Goal: Communication & Community: Answer question/provide support

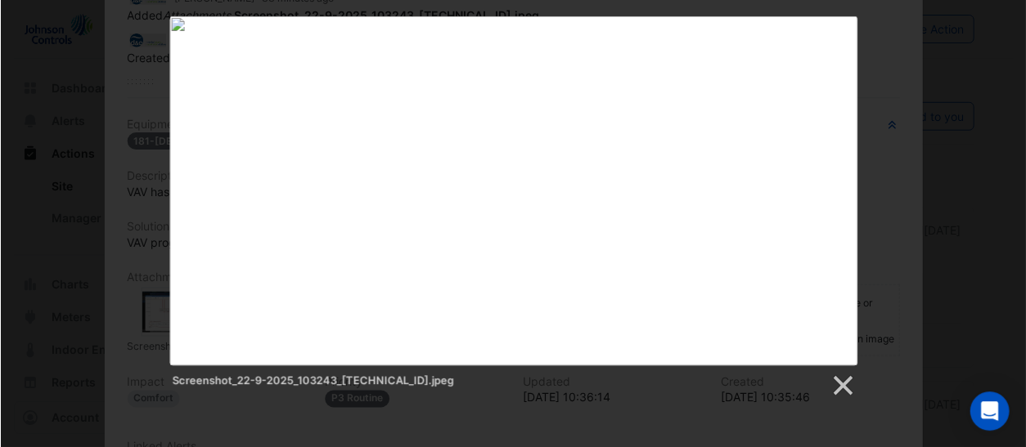
scroll to position [249, 0]
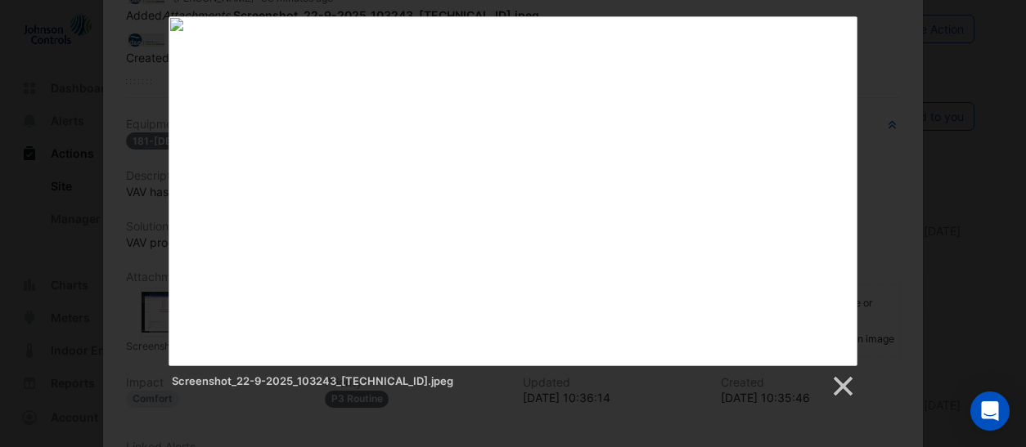
click at [885, 275] on div "Screenshot_22-9-2025_103243_[TECHNICAL_ID].jpeg" at bounding box center [513, 207] width 1026 height 383
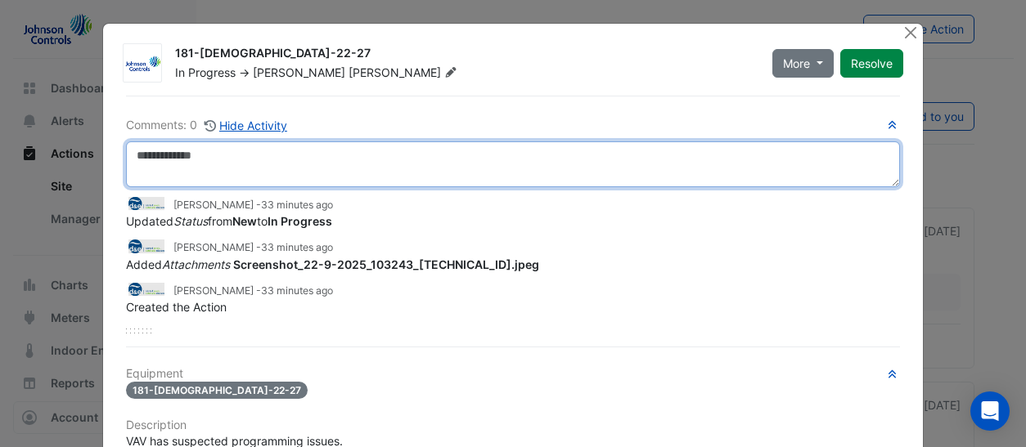
click at [229, 159] on textarea at bounding box center [512, 165] width 773 height 46
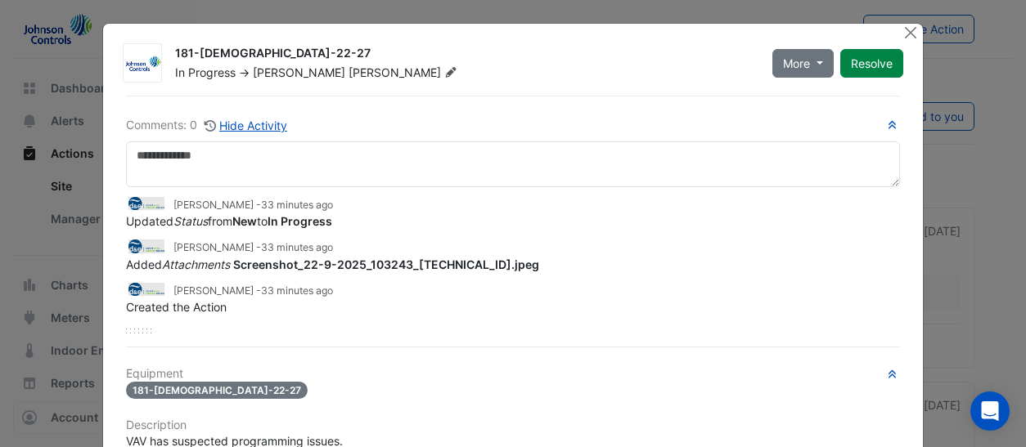
click at [601, 382] on div "181-VAV-22-27" at bounding box center [512, 390] width 773 height 19
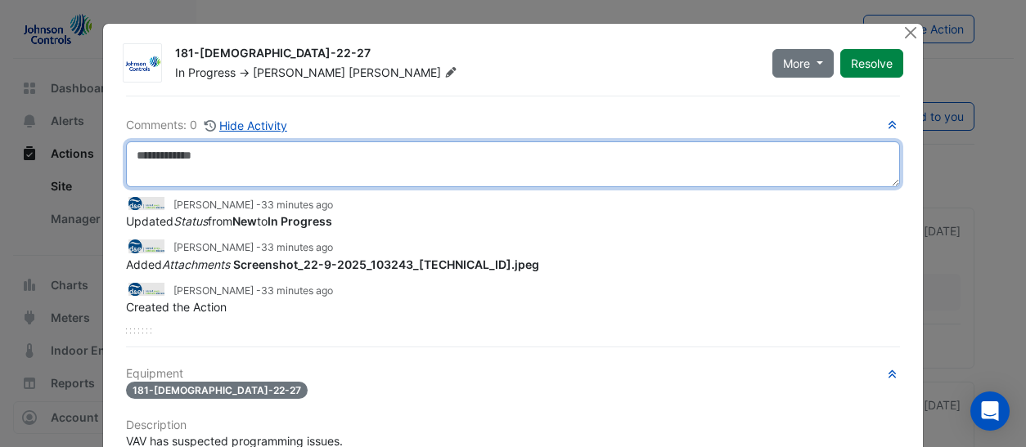
click at [215, 151] on textarea at bounding box center [512, 165] width 773 height 46
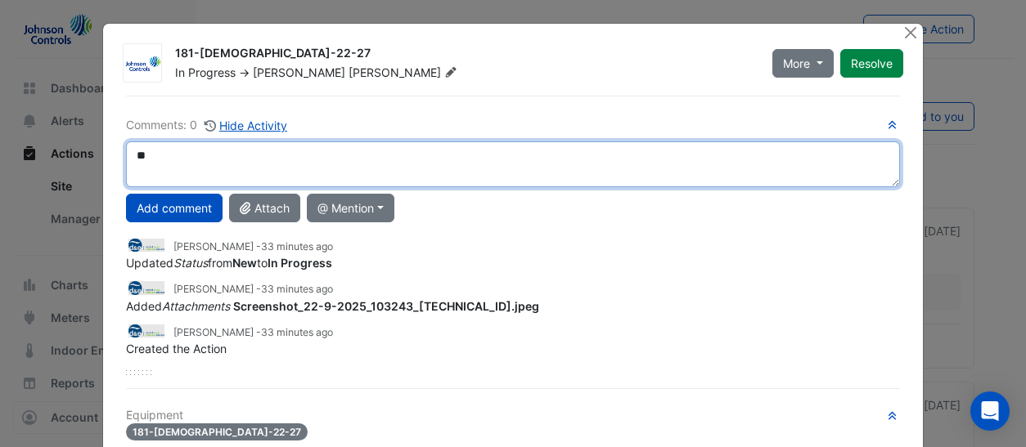
type textarea "*"
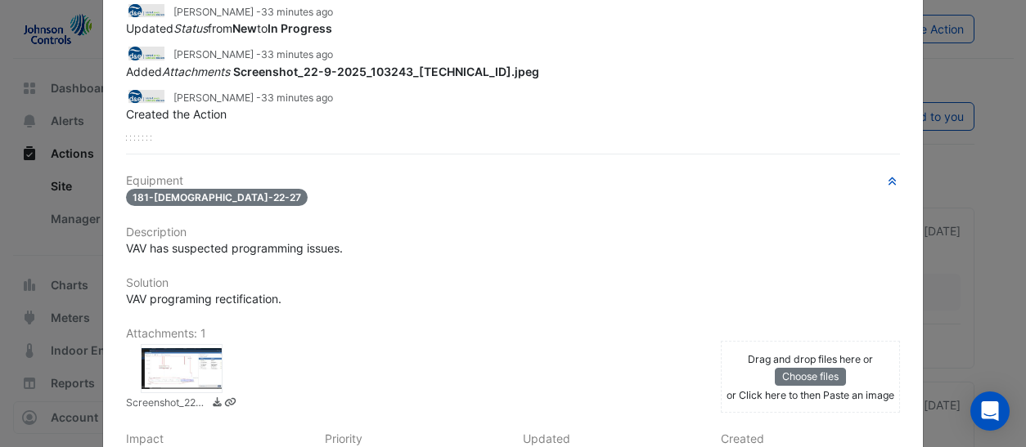
scroll to position [245, 0]
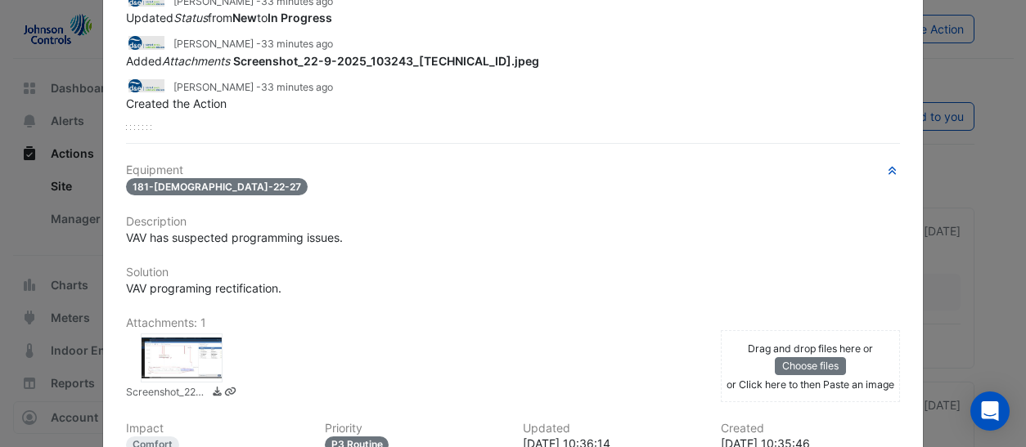
click at [177, 357] on div at bounding box center [182, 358] width 82 height 49
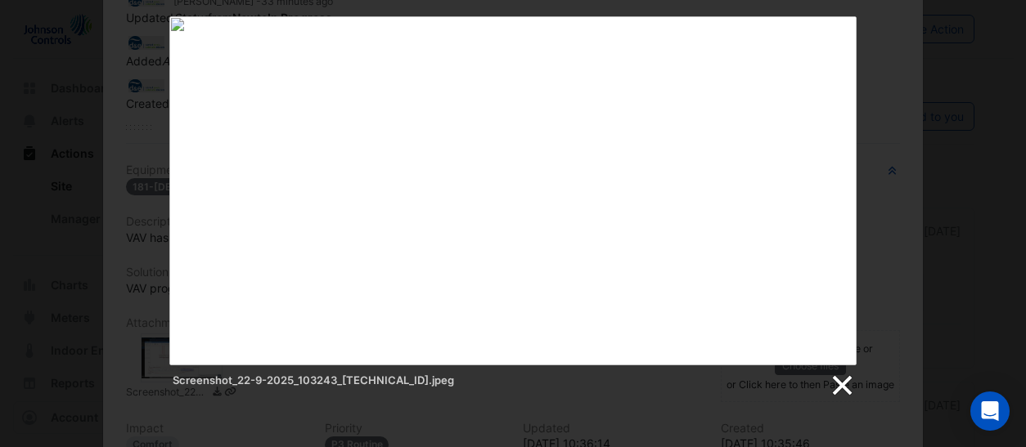
click at [842, 376] on link at bounding box center [841, 386] width 25 height 25
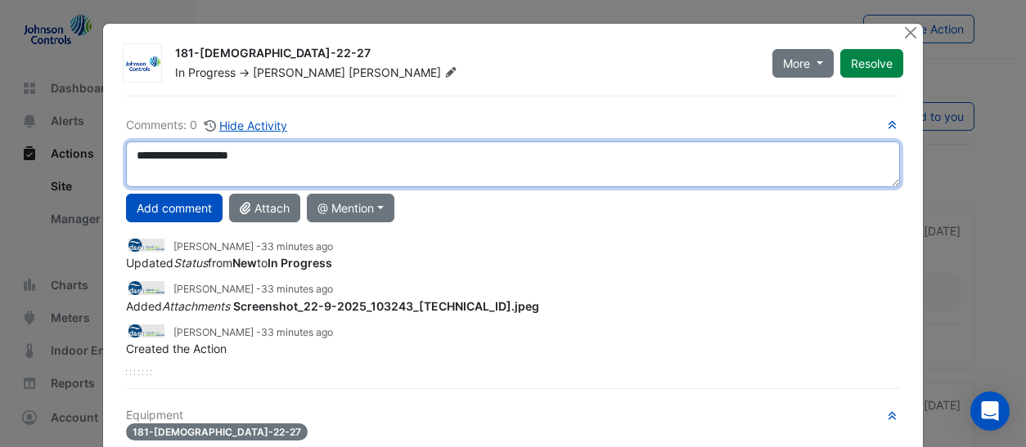
click at [270, 155] on textarea "**********" at bounding box center [512, 165] width 773 height 46
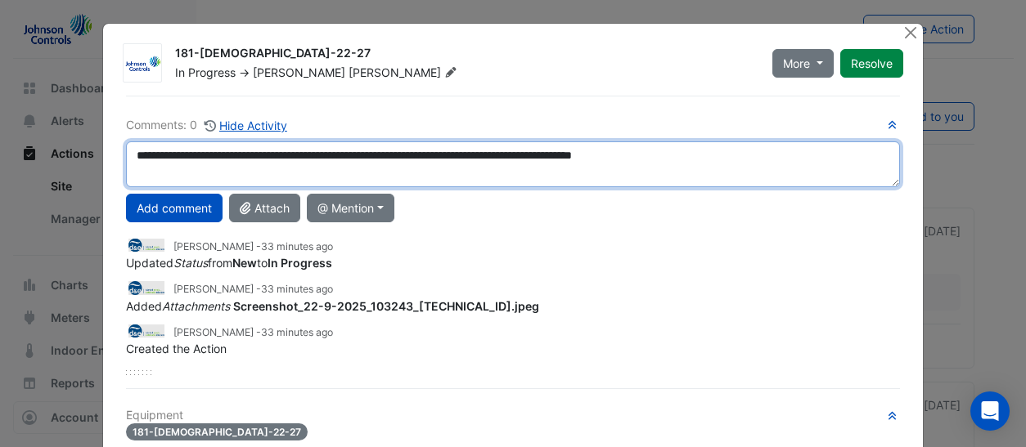
click at [775, 158] on textarea "**********" at bounding box center [512, 165] width 773 height 46
click at [252, 153] on textarea "**********" at bounding box center [512, 165] width 773 height 46
click at [221, 155] on textarea "**********" at bounding box center [512, 165] width 773 height 46
click at [441, 154] on textarea "**********" at bounding box center [512, 165] width 773 height 46
click at [880, 157] on textarea "**********" at bounding box center [512, 165] width 773 height 46
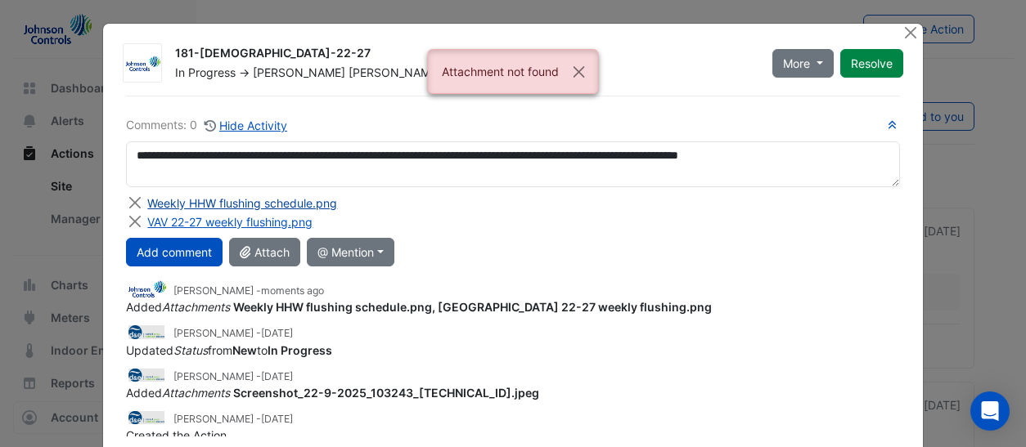
click at [268, 201] on div "Weekly HHW flushing schedule.png" at bounding box center [242, 203] width 190 height 17
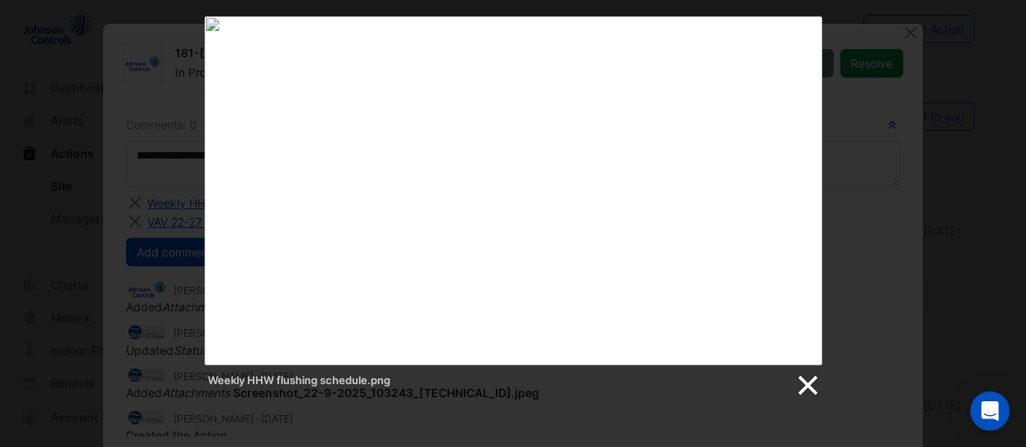
click at [805, 389] on link at bounding box center [806, 386] width 25 height 25
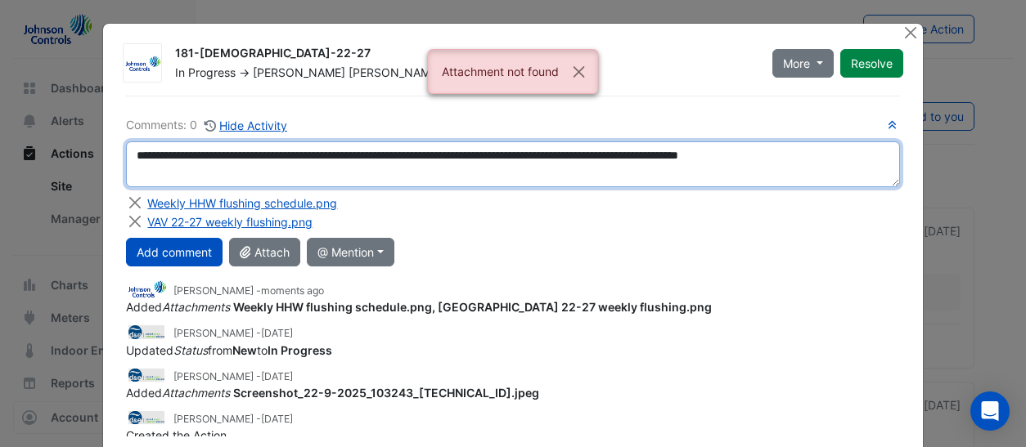
click at [882, 151] on textarea "**********" at bounding box center [512, 165] width 773 height 46
click at [241, 173] on textarea "**********" at bounding box center [512, 165] width 773 height 46
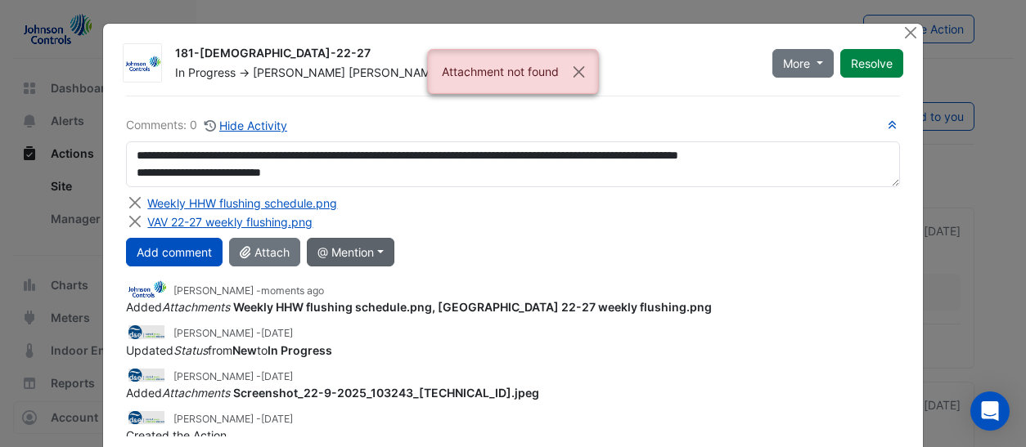
click at [380, 248] on button "@ Mention" at bounding box center [351, 252] width 88 height 29
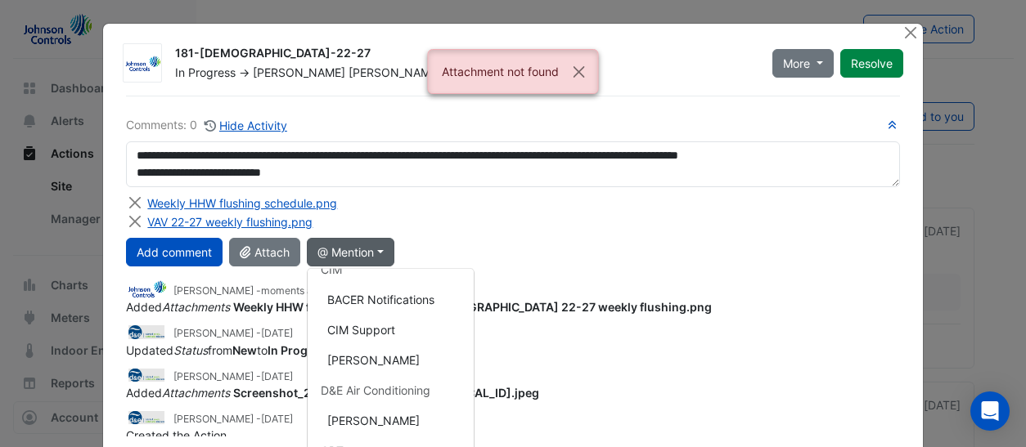
scroll to position [164, 0]
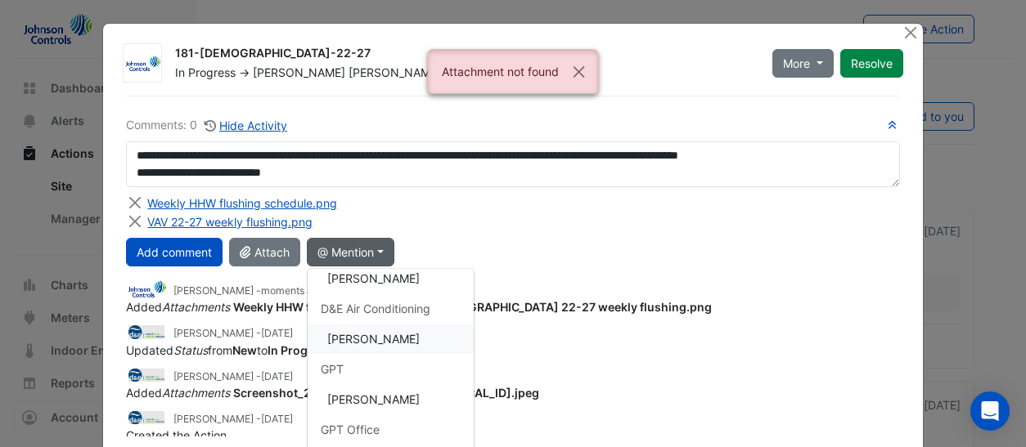
click at [375, 335] on button "[PERSON_NAME]" at bounding box center [391, 339] width 166 height 30
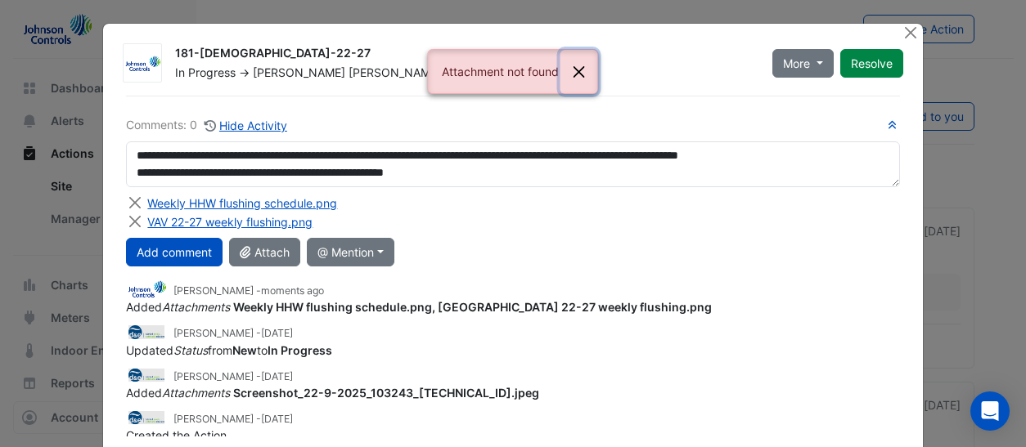
click at [574, 65] on button "Close" at bounding box center [579, 72] width 38 height 44
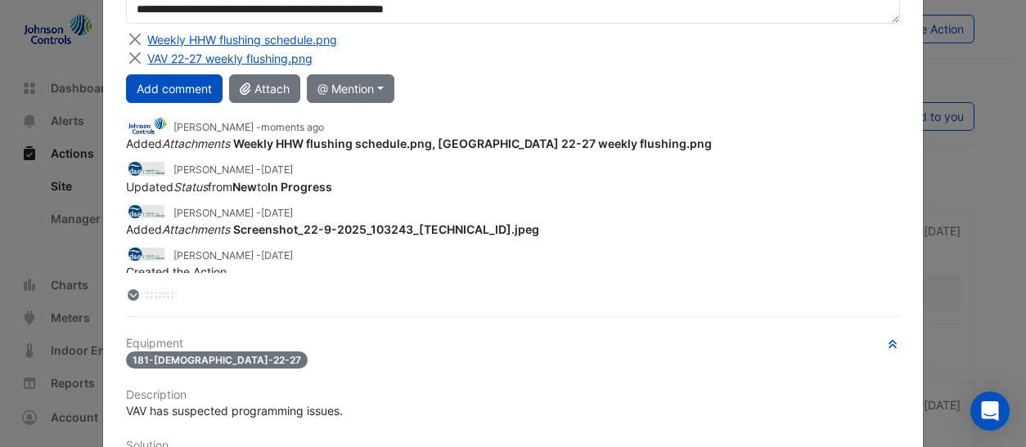
scroll to position [0, 0]
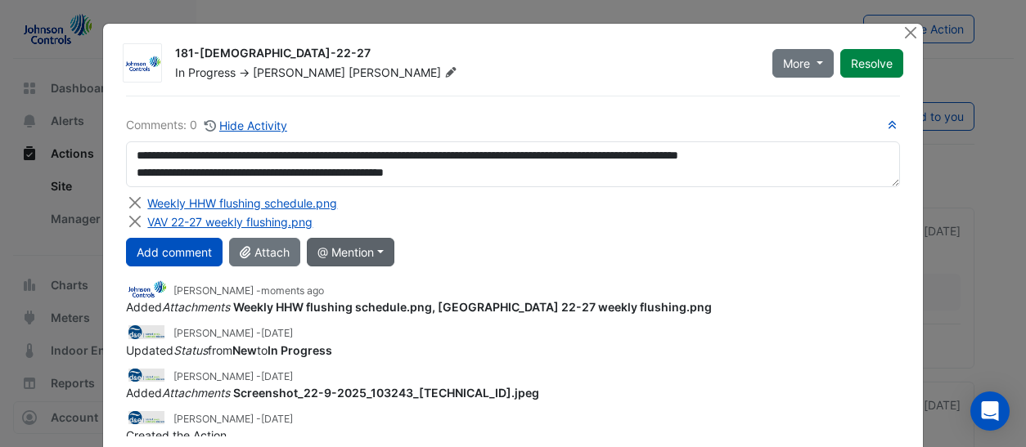
click at [380, 249] on button "@ Mention" at bounding box center [351, 252] width 88 height 29
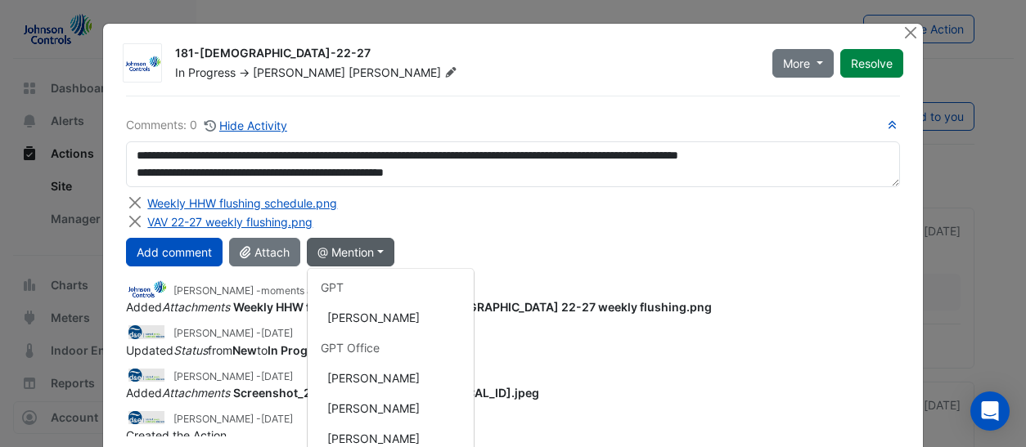
scroll to position [82, 0]
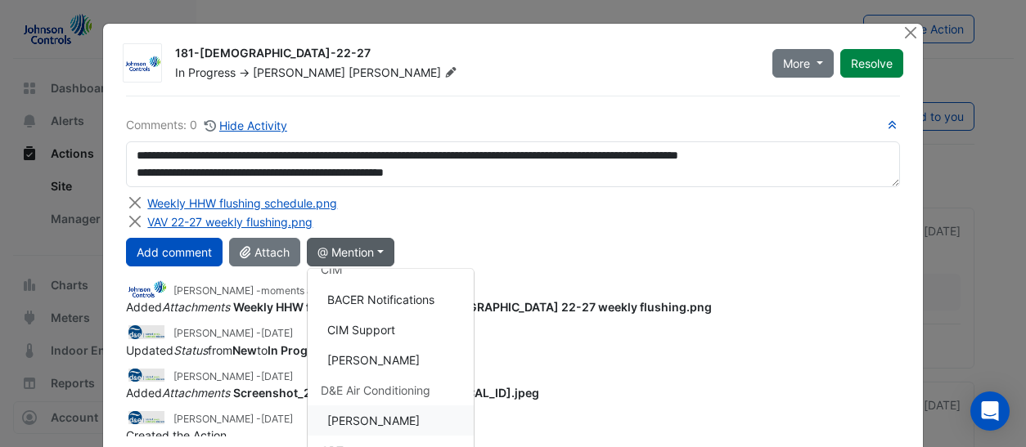
click at [371, 416] on button "[PERSON_NAME]" at bounding box center [391, 421] width 166 height 30
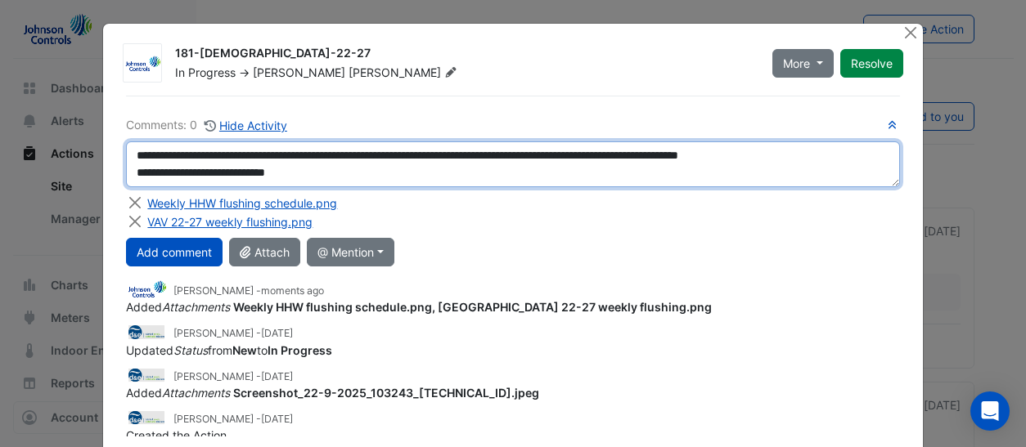
click at [128, 152] on textarea "**********" at bounding box center [512, 165] width 773 height 46
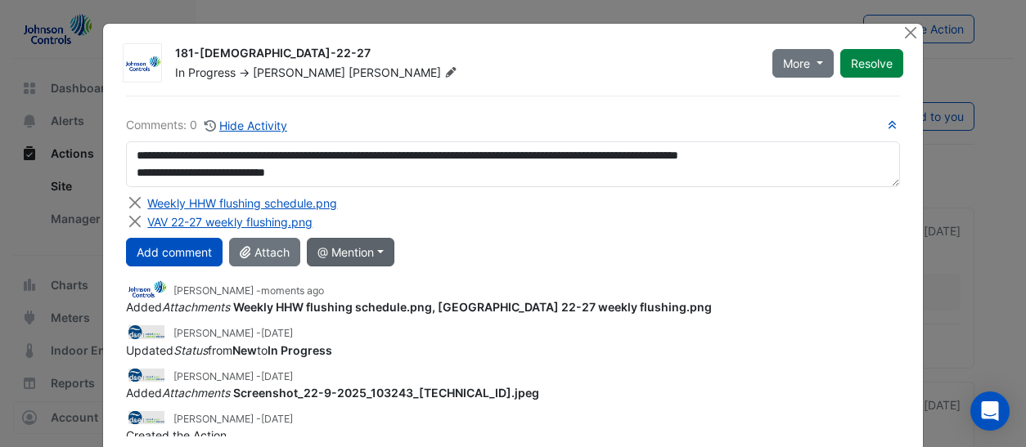
click at [347, 248] on button "@ Mention" at bounding box center [351, 252] width 88 height 29
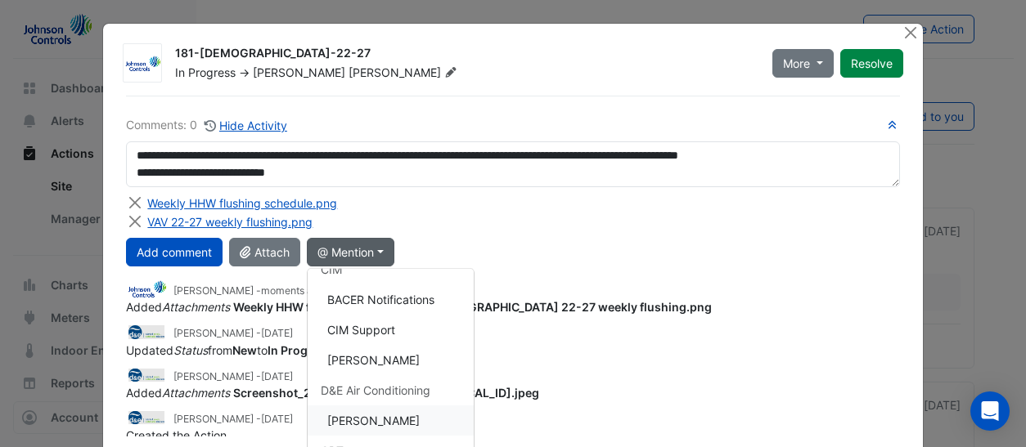
click at [366, 413] on button "[PERSON_NAME]" at bounding box center [391, 421] width 166 height 30
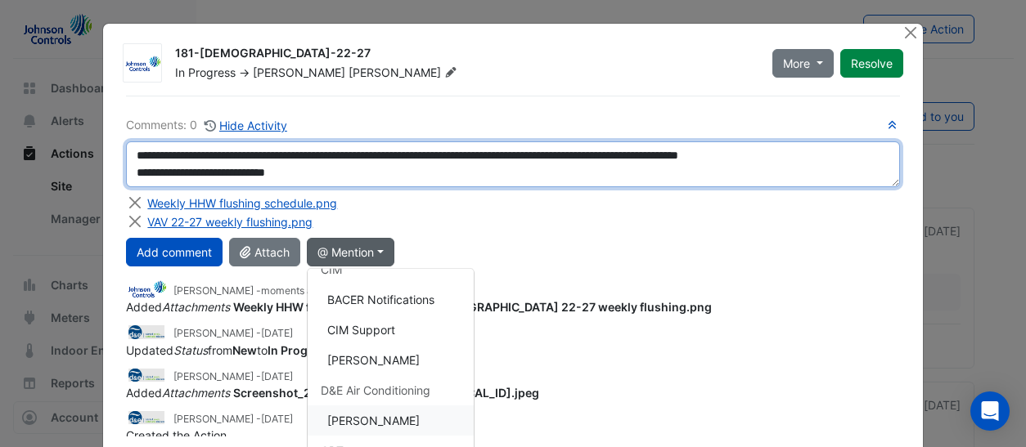
type textarea "**********"
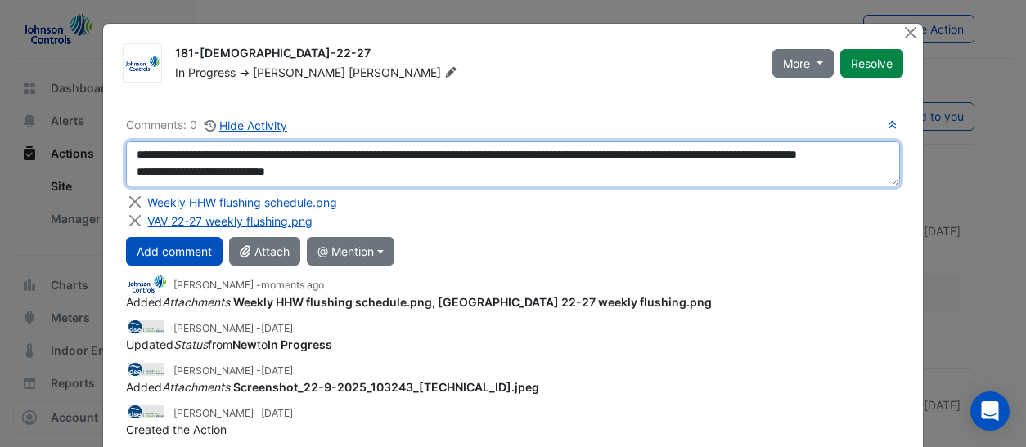
scroll to position [0, 0]
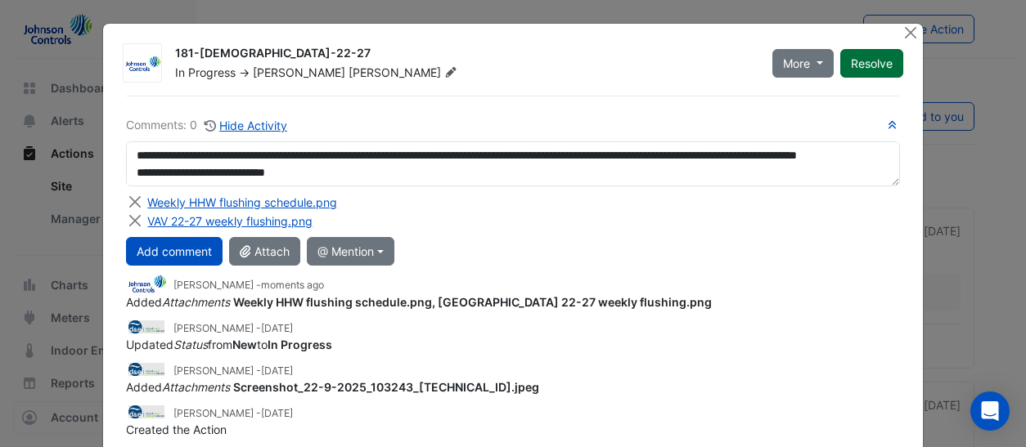
click at [852, 58] on button "Resolve" at bounding box center [871, 63] width 63 height 29
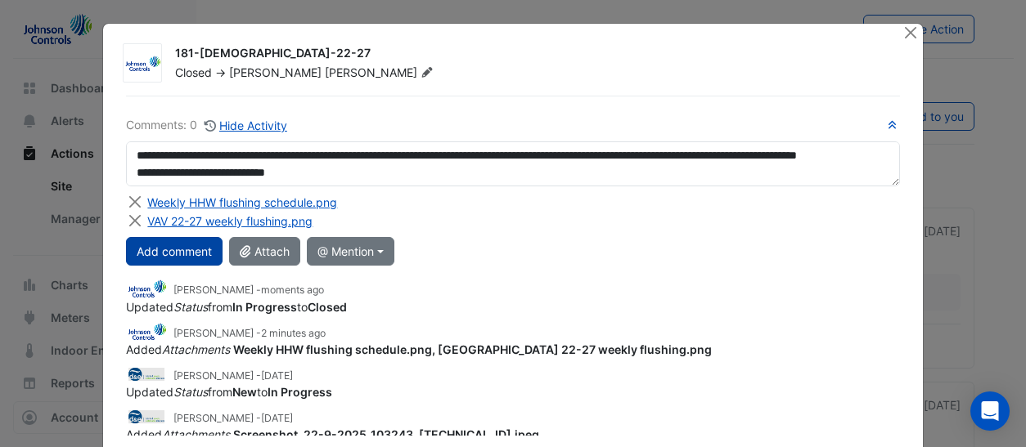
click at [190, 248] on button "Add comment" at bounding box center [174, 251] width 97 height 29
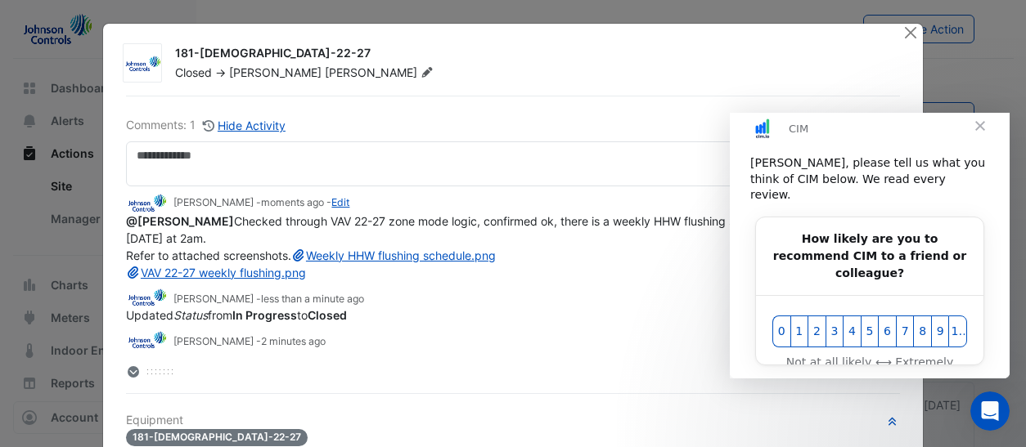
click at [975, 143] on span "Close" at bounding box center [979, 125] width 59 height 59
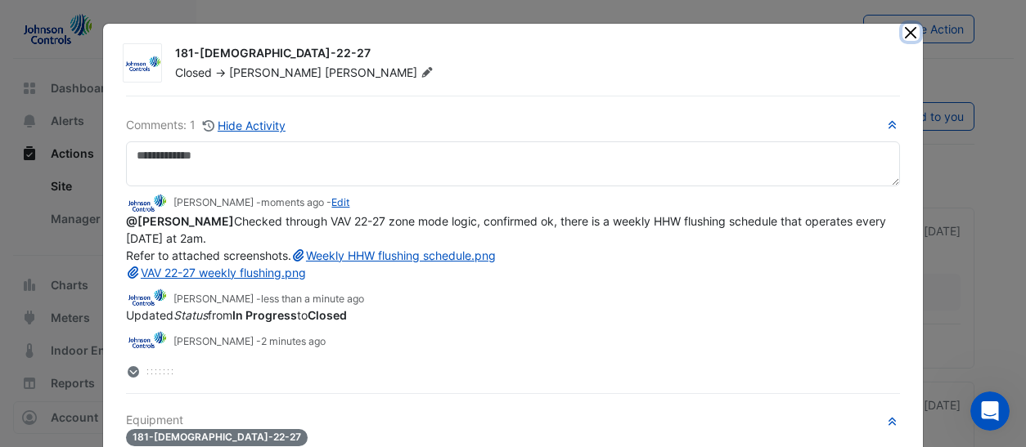
click at [907, 26] on button "Close" at bounding box center [910, 32] width 17 height 17
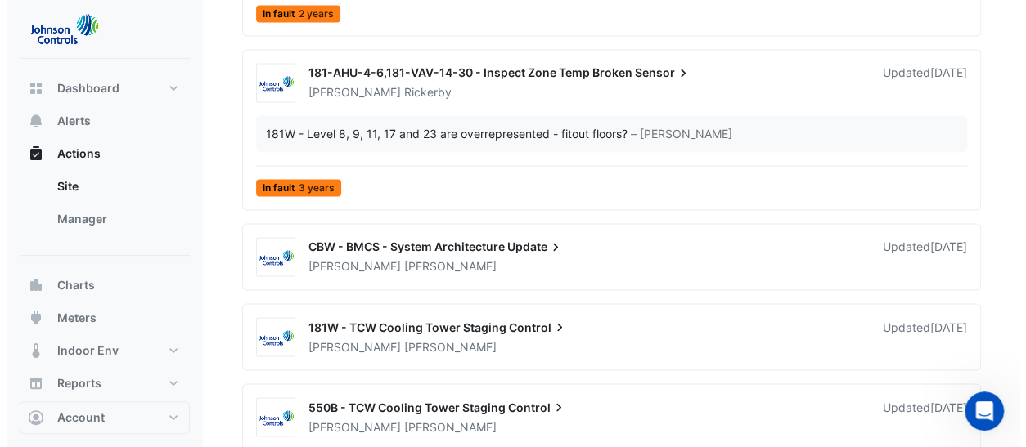
scroll to position [1227, 0]
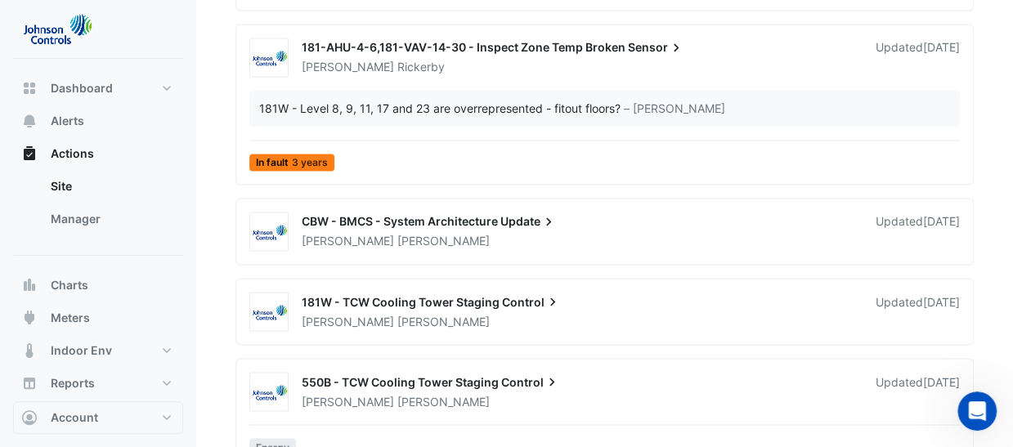
click at [473, 215] on span "CBW - BMCS - System Architecture" at bounding box center [400, 221] width 196 height 14
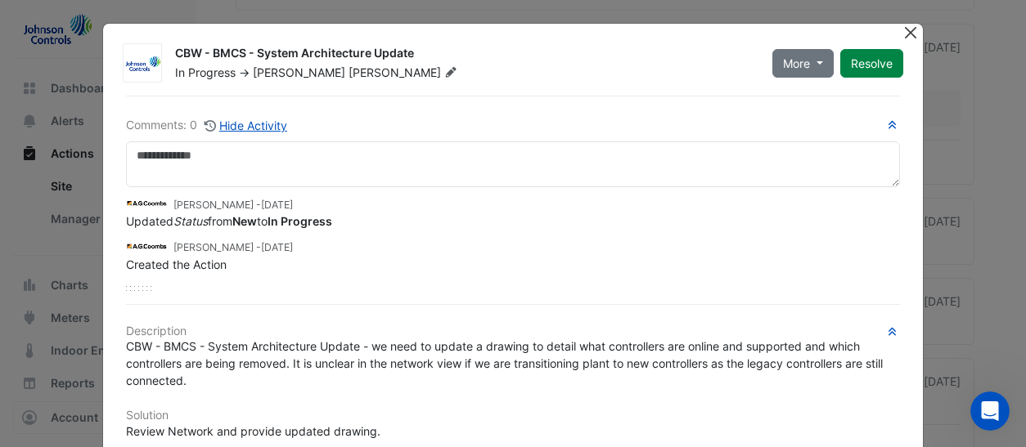
click at [910, 27] on button "Close" at bounding box center [910, 32] width 17 height 17
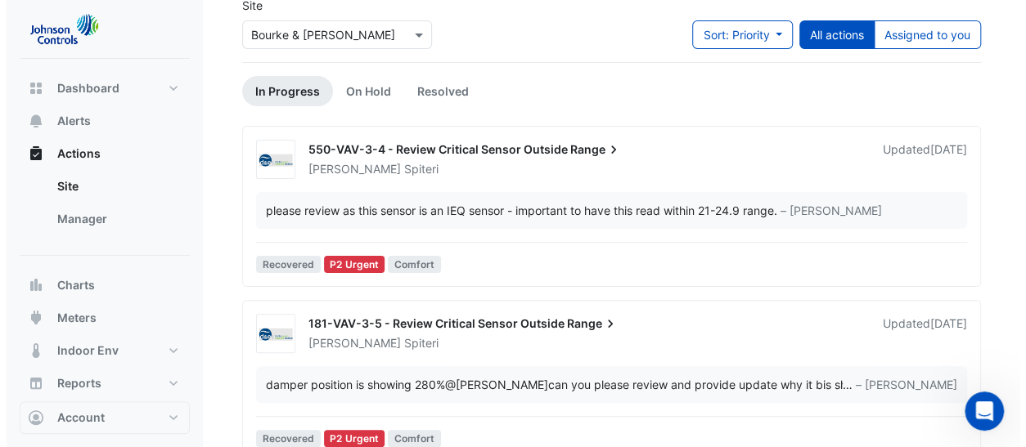
scroll to position [164, 0]
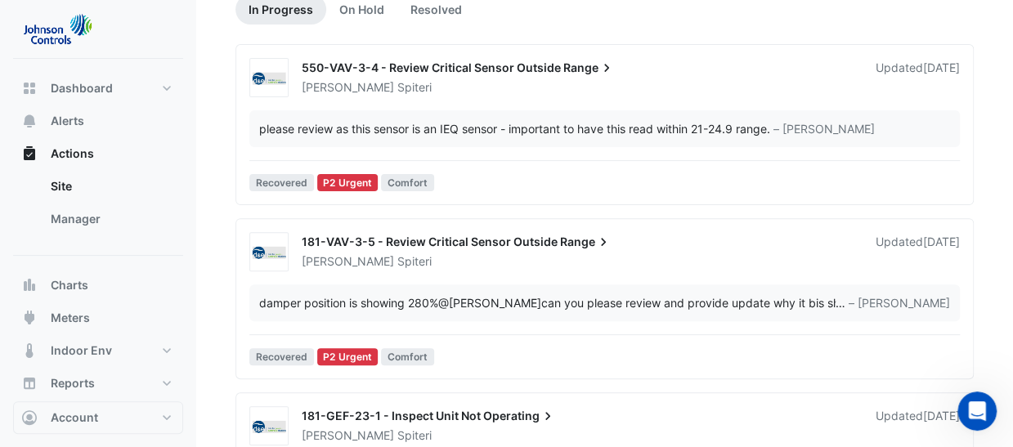
click at [510, 231] on div "181-VAV-3-5 - Review Critical Sensor Outside Range Brent Spiteri Updated 5 days…" at bounding box center [631, 248] width 678 height 43
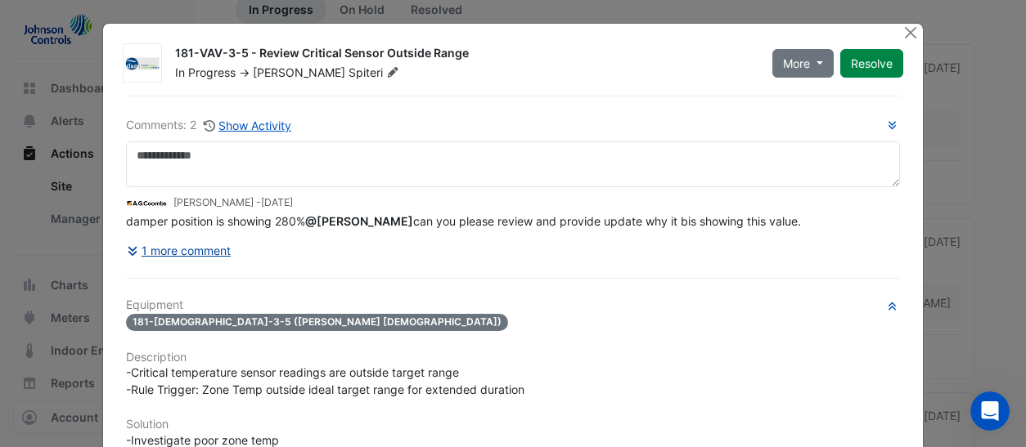
click at [209, 246] on button "1 more comment" at bounding box center [179, 250] width 106 height 29
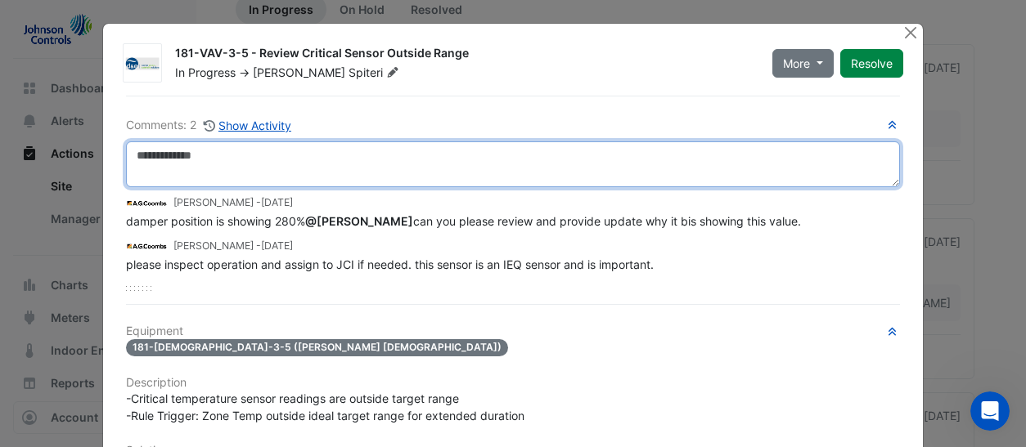
click at [219, 158] on textarea at bounding box center [512, 165] width 773 height 46
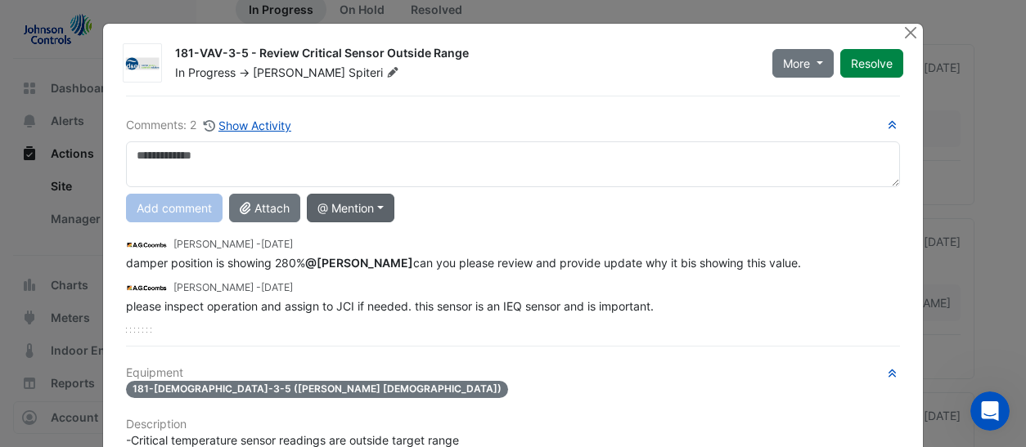
click at [371, 203] on button "@ Mention" at bounding box center [351, 208] width 88 height 29
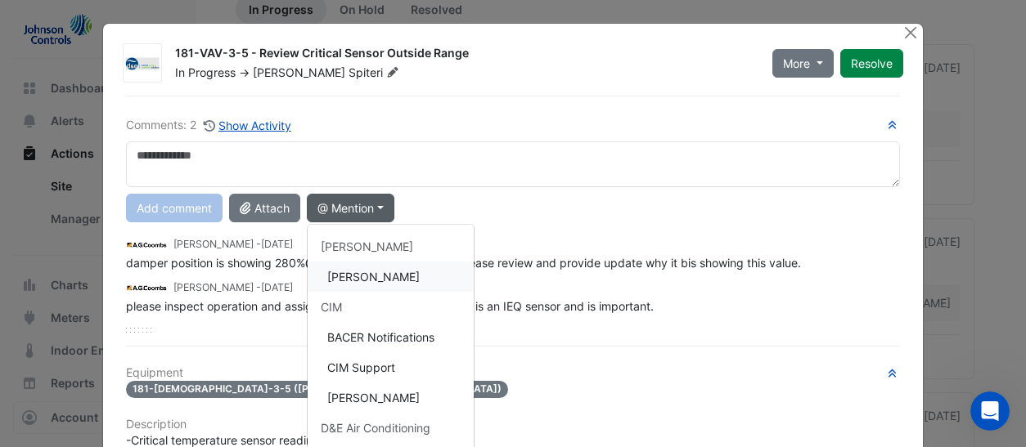
click at [377, 278] on button "[PERSON_NAME]" at bounding box center [391, 277] width 166 height 30
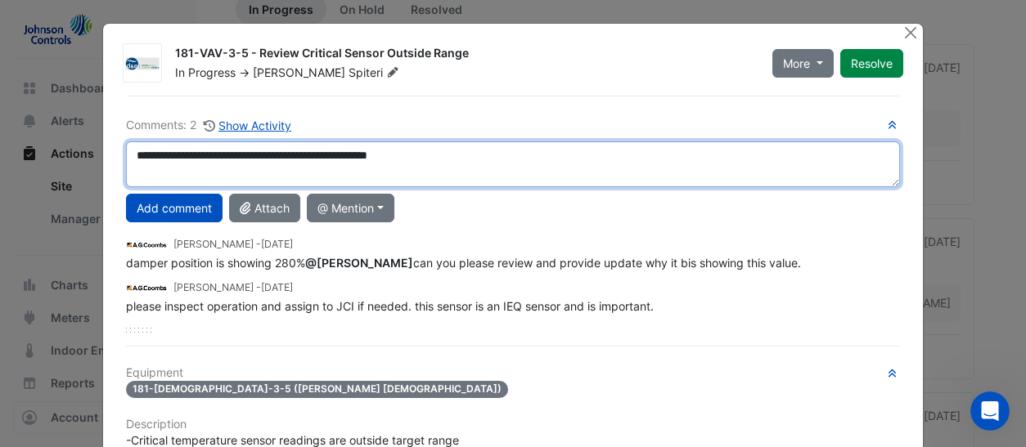
type textarea "**********"
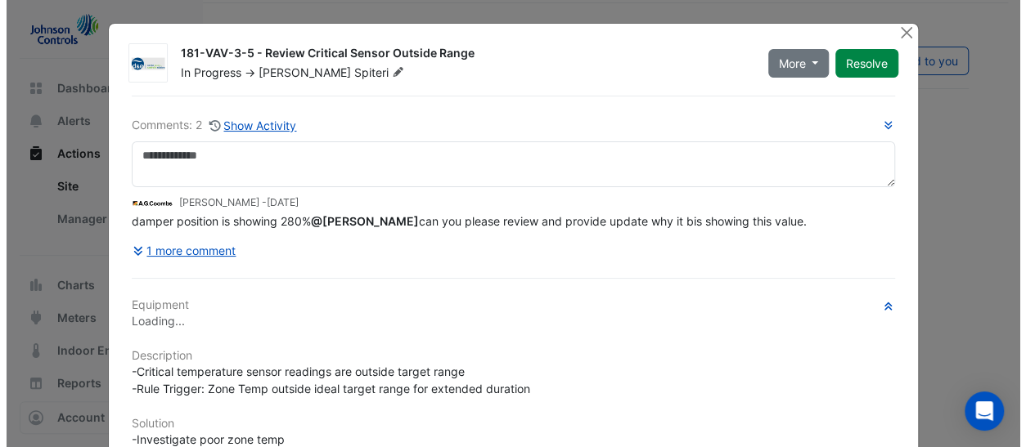
scroll to position [2, 0]
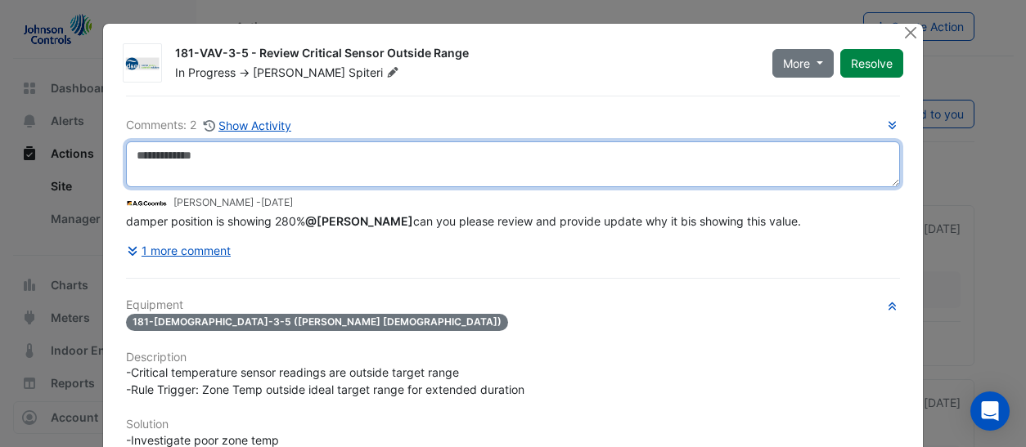
click at [191, 155] on textarea at bounding box center [512, 165] width 773 height 46
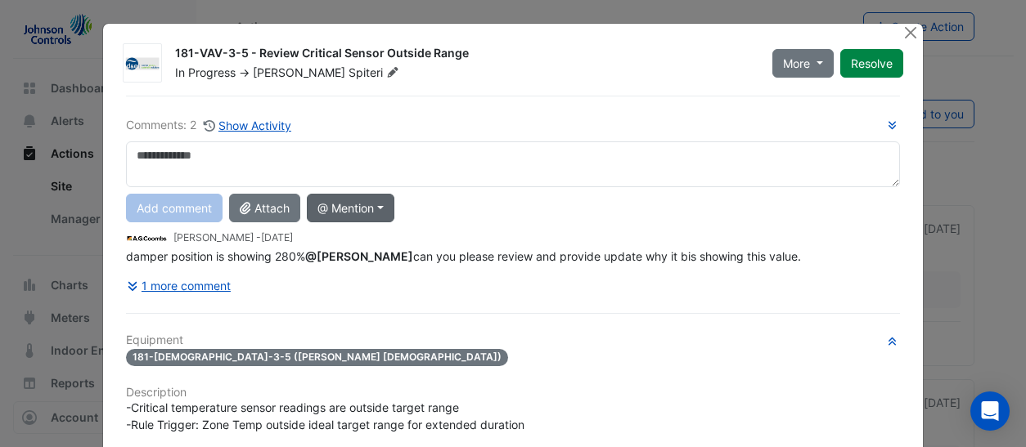
click at [362, 203] on button "@ Mention" at bounding box center [351, 208] width 88 height 29
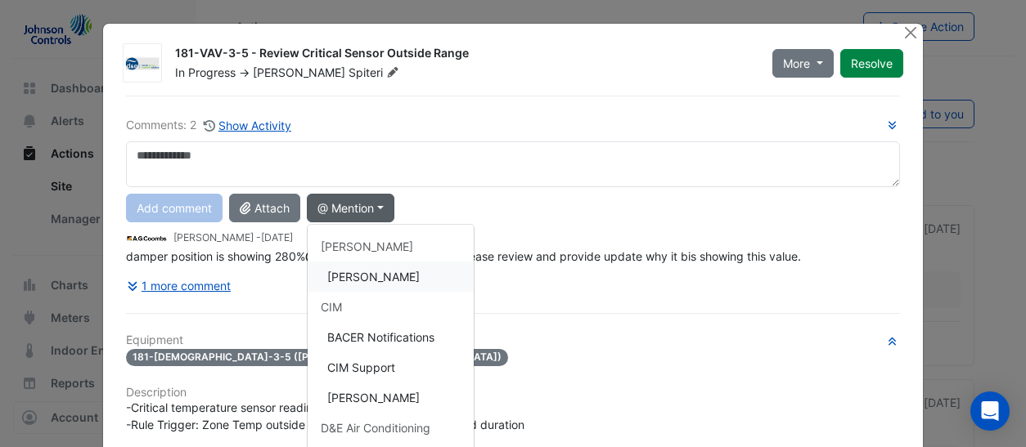
click at [366, 270] on button "[PERSON_NAME]" at bounding box center [391, 277] width 166 height 30
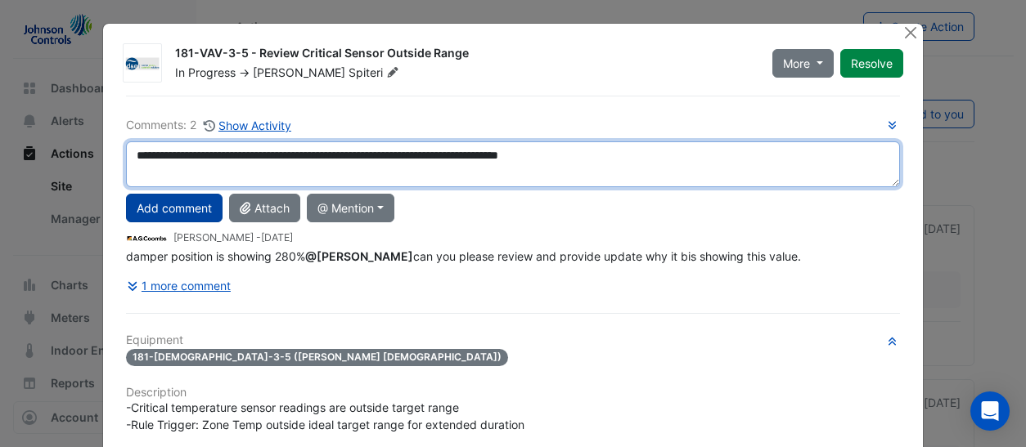
type textarea "**********"
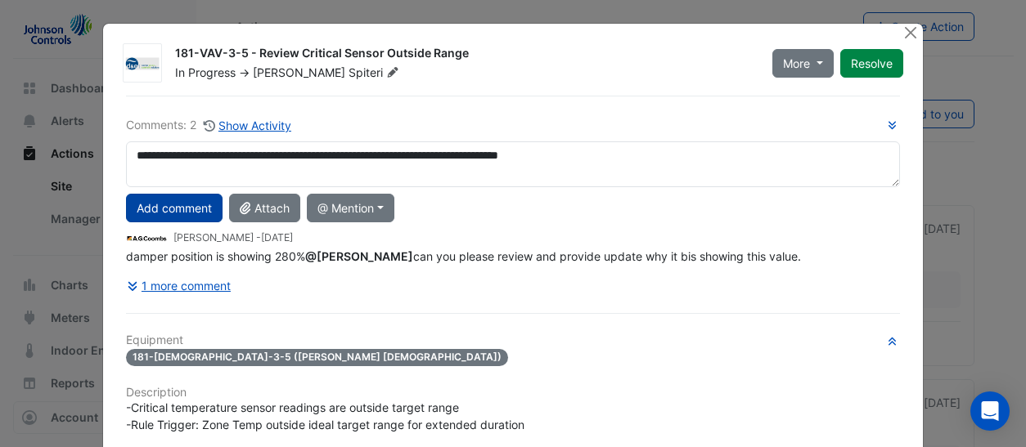
click at [179, 208] on button "Add comment" at bounding box center [174, 208] width 97 height 29
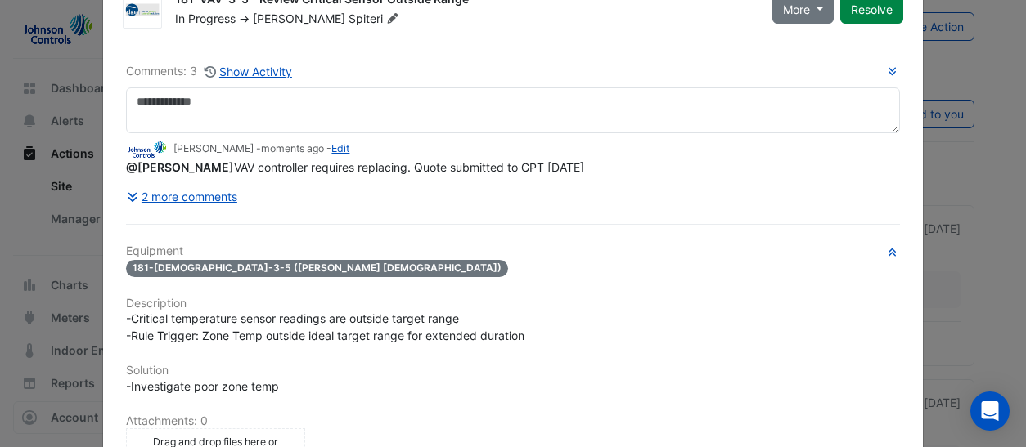
scroll to position [164, 0]
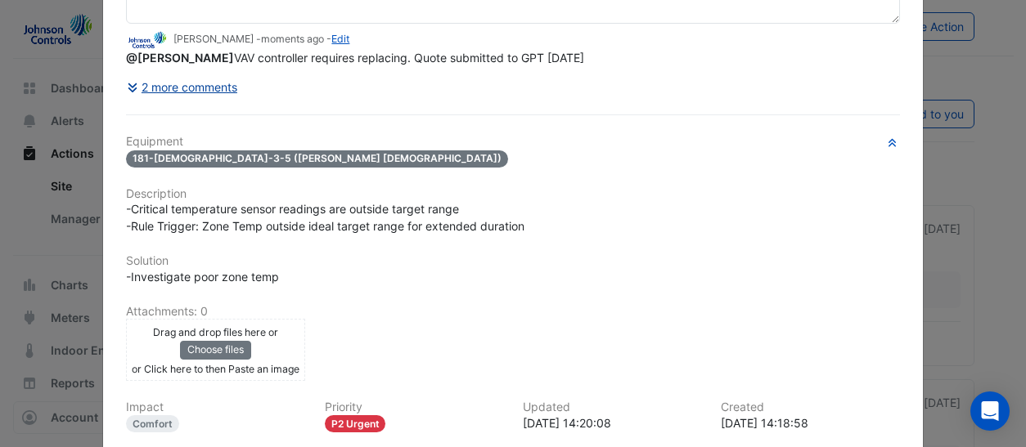
click at [205, 83] on button "2 more comments" at bounding box center [182, 87] width 112 height 29
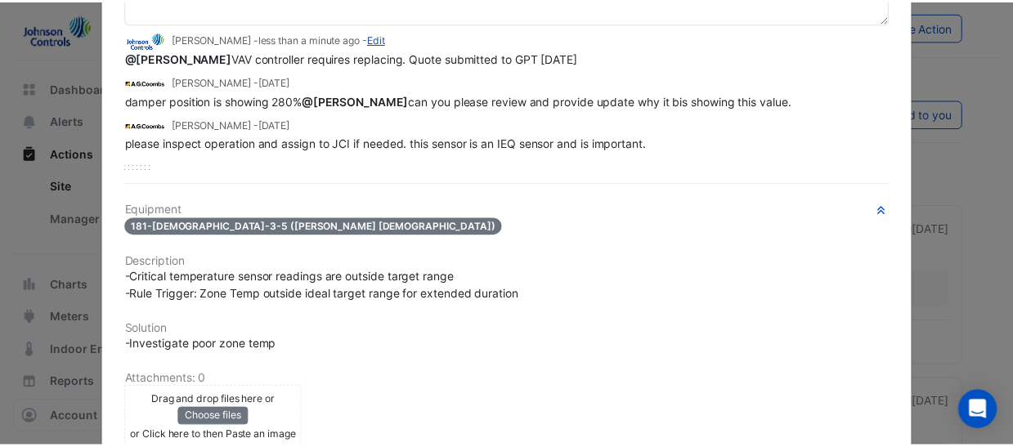
scroll to position [0, 0]
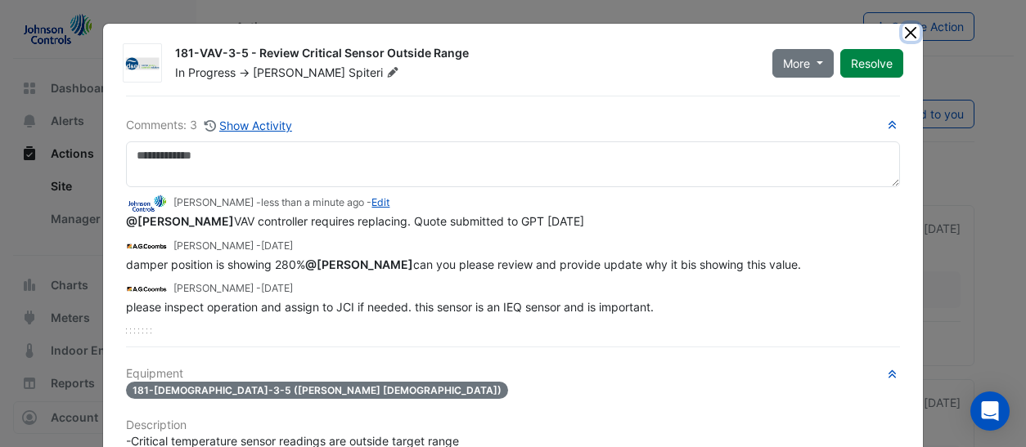
click at [903, 25] on button "Close" at bounding box center [910, 32] width 17 height 17
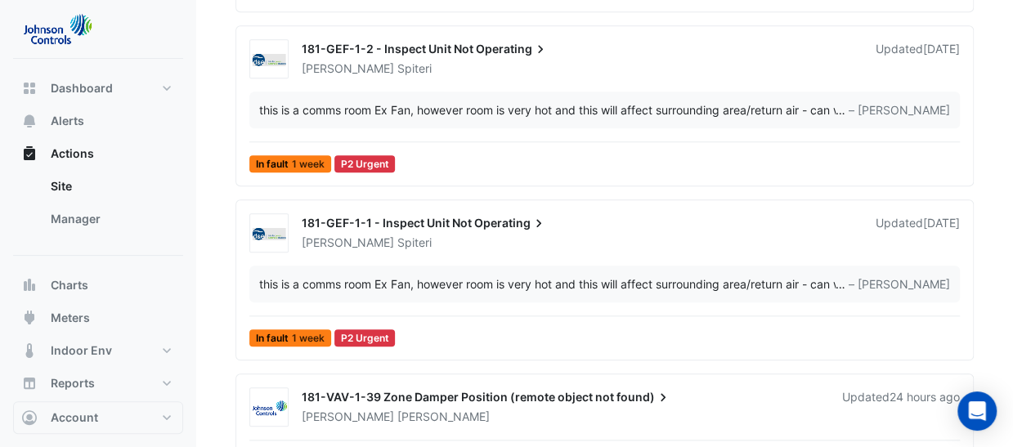
scroll to position [739, 0]
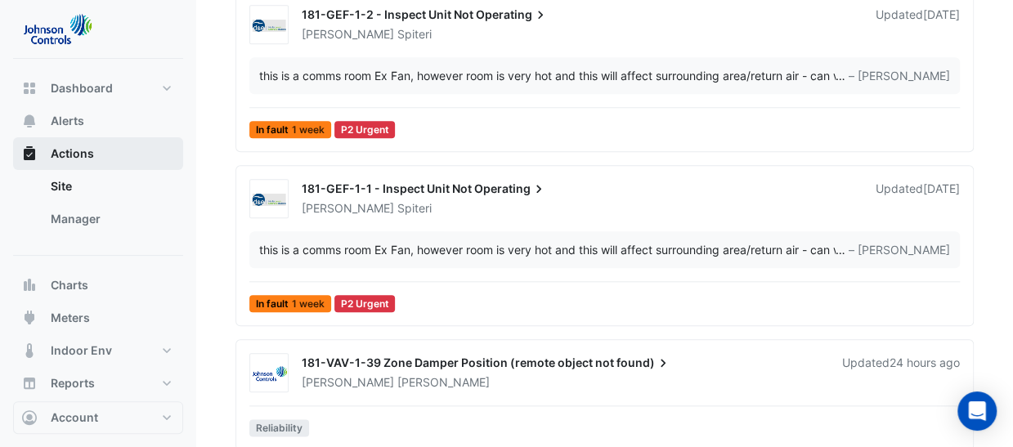
click at [82, 153] on span "Actions" at bounding box center [72, 154] width 43 height 16
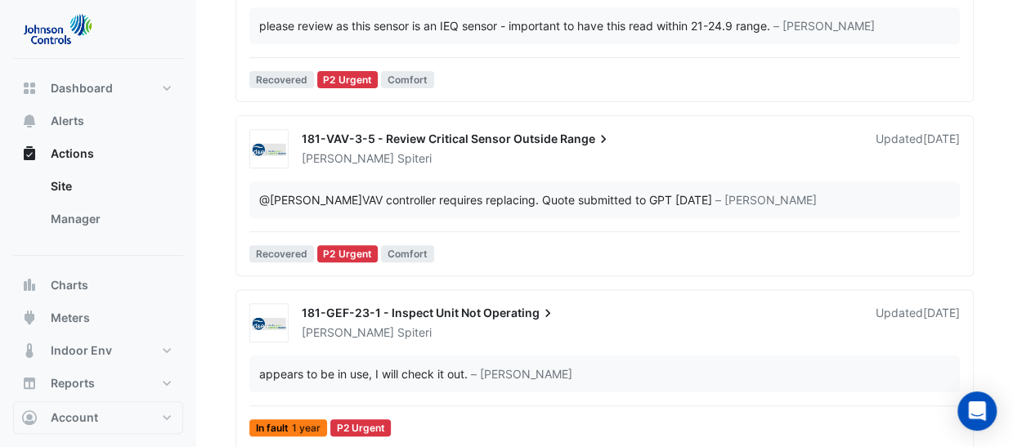
scroll to position [0, 0]
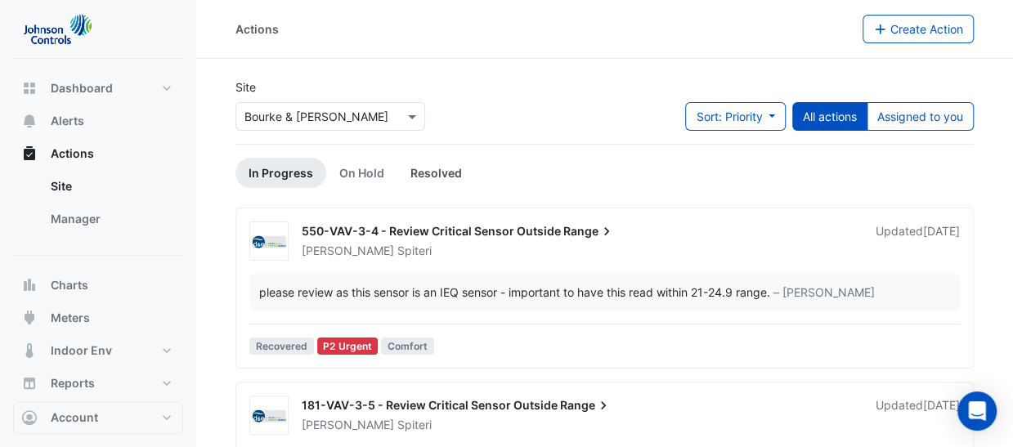
click at [458, 166] on link "Resolved" at bounding box center [437, 173] width 78 height 30
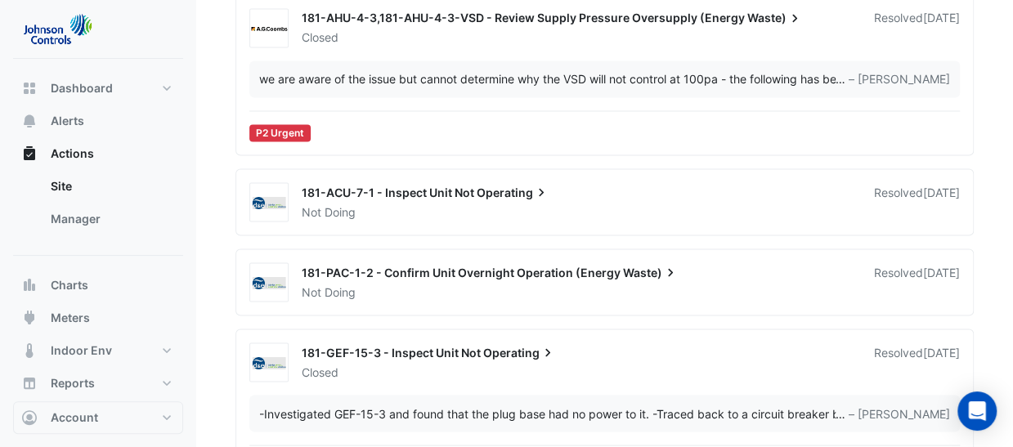
scroll to position [7451, 0]
